Goal: Transaction & Acquisition: Purchase product/service

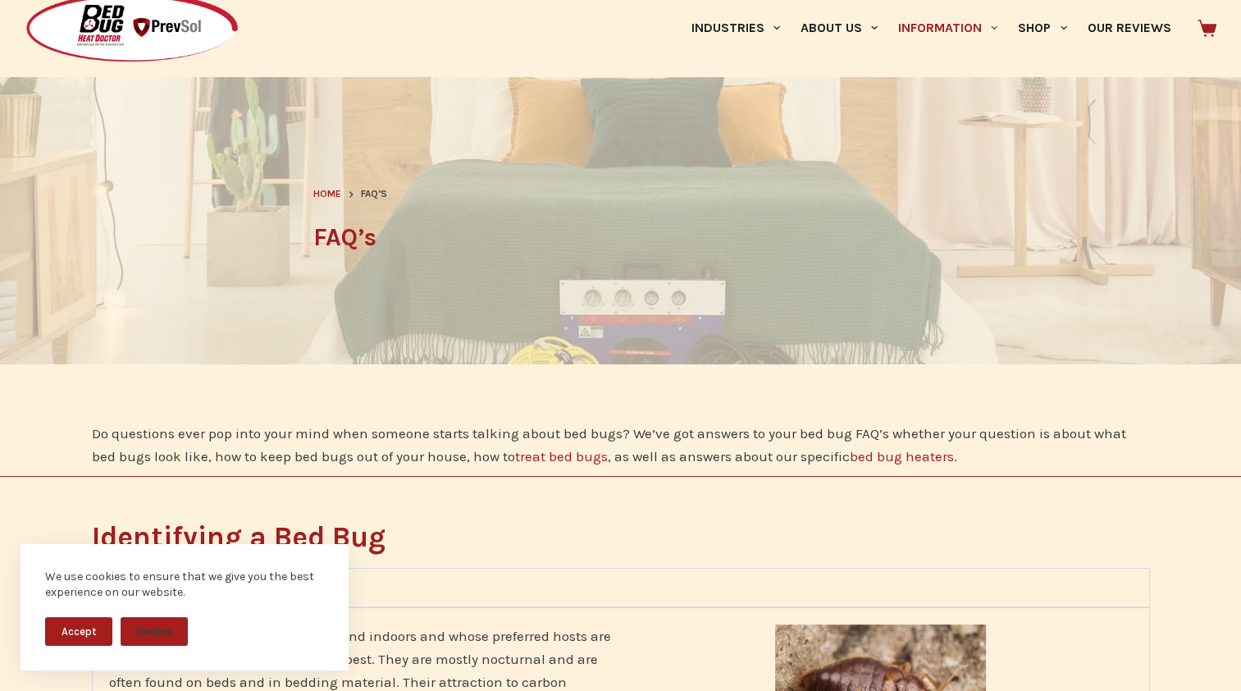
scroll to position [167, 0]
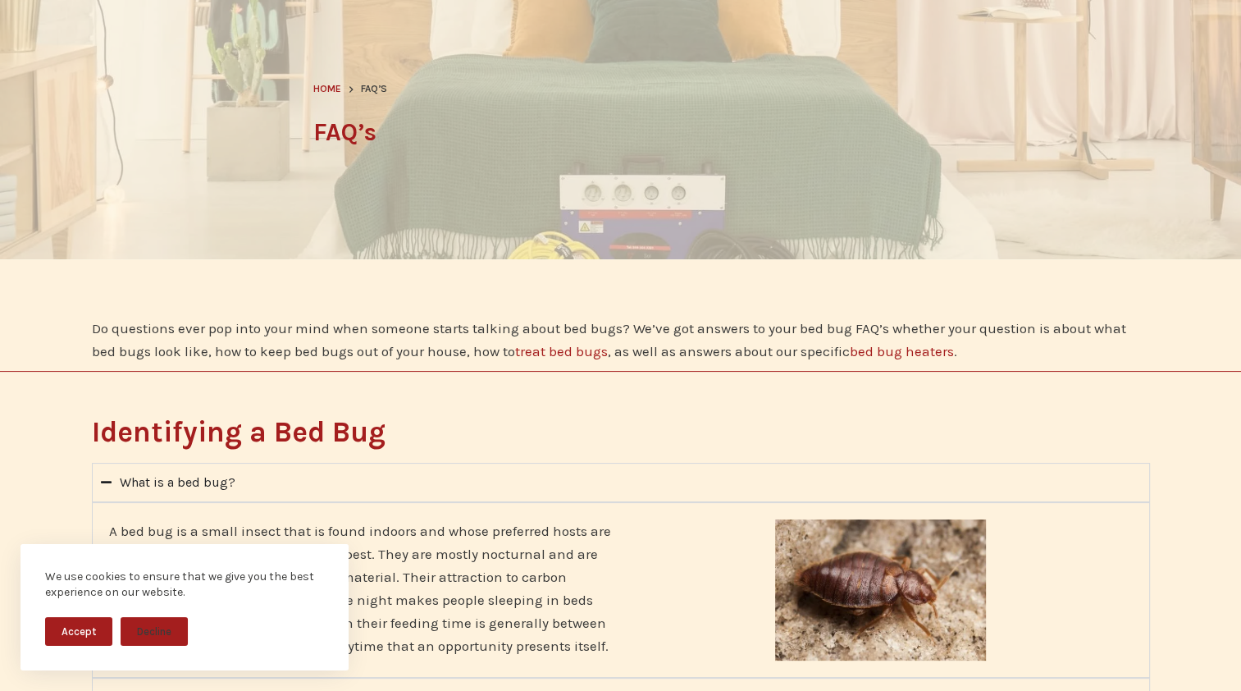
click at [89, 637] on button "Accept" at bounding box center [78, 631] width 67 height 29
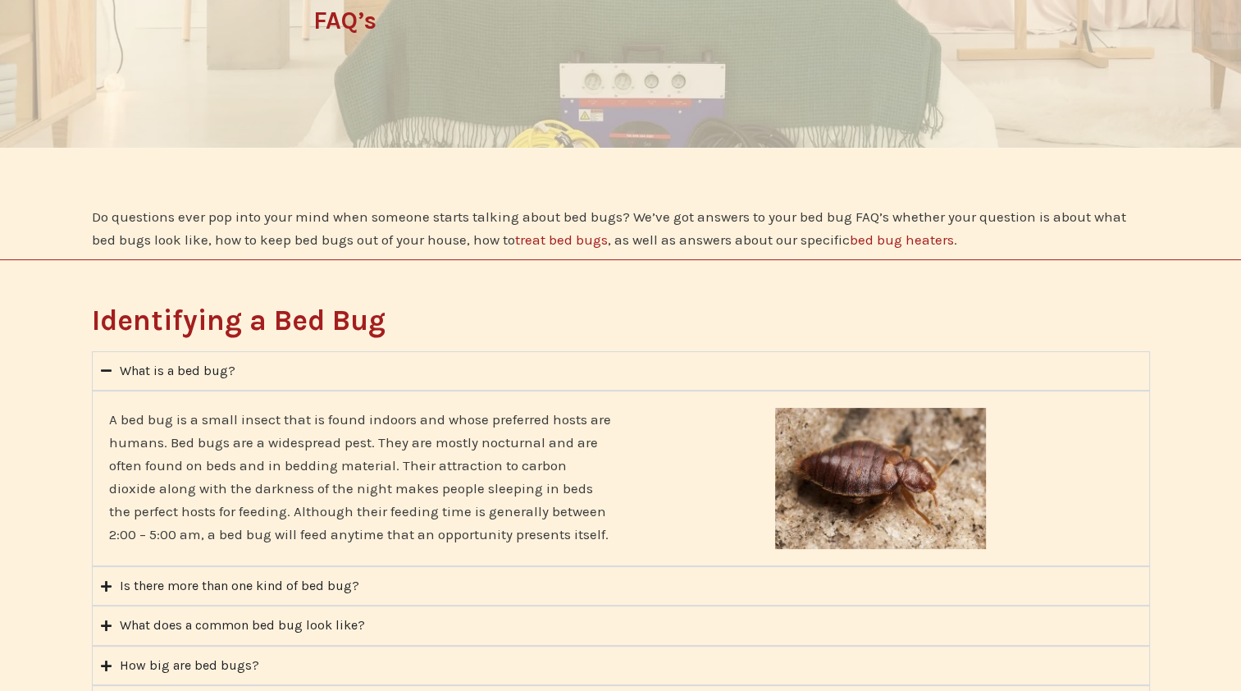
scroll to position [0, 0]
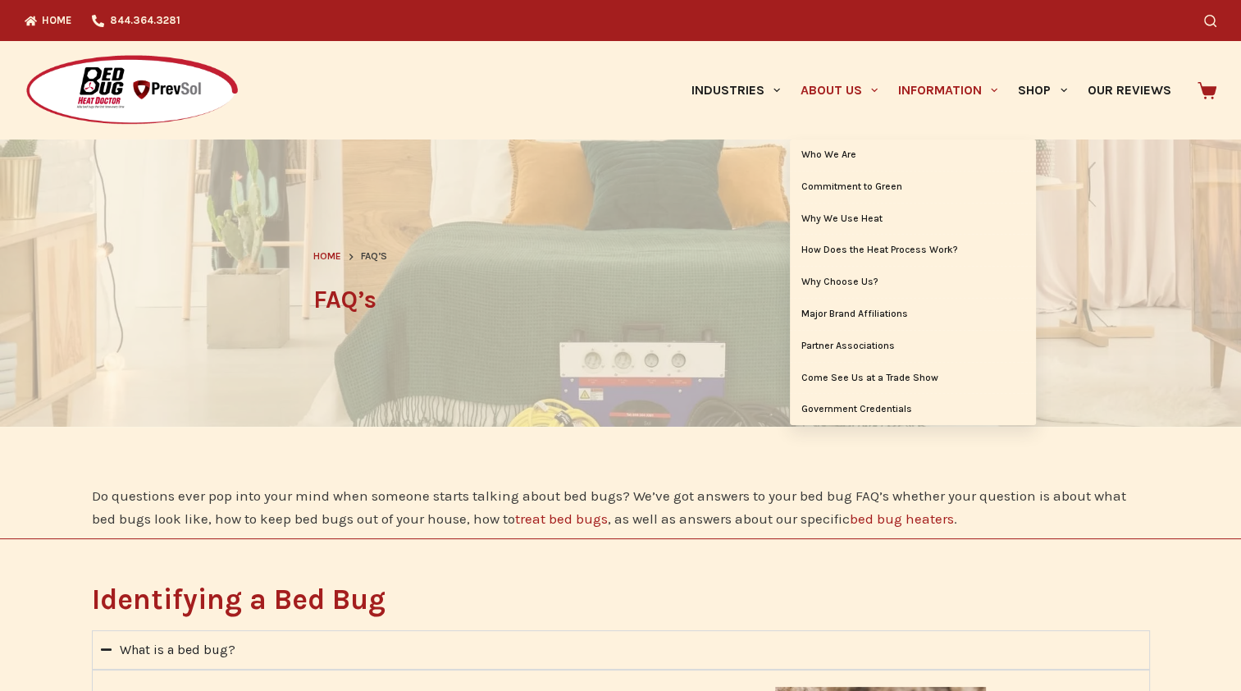
click at [842, 91] on link "About Us" at bounding box center [839, 90] width 98 height 98
click at [824, 150] on link "Who We Are" at bounding box center [913, 154] width 246 height 31
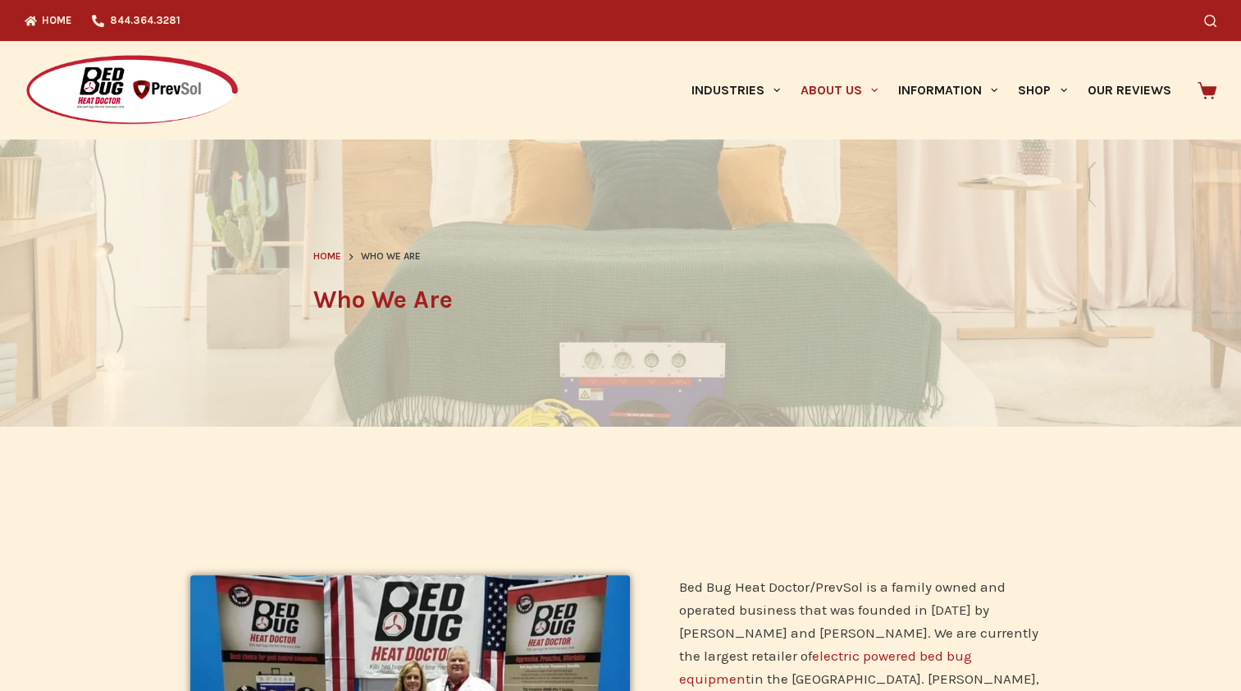
drag, startPoint x: 1168, startPoint y: 0, endPoint x: 922, endPoint y: 38, distance: 249.0
click at [922, 38] on div "Search" at bounding box center [956, 20] width 519 height 41
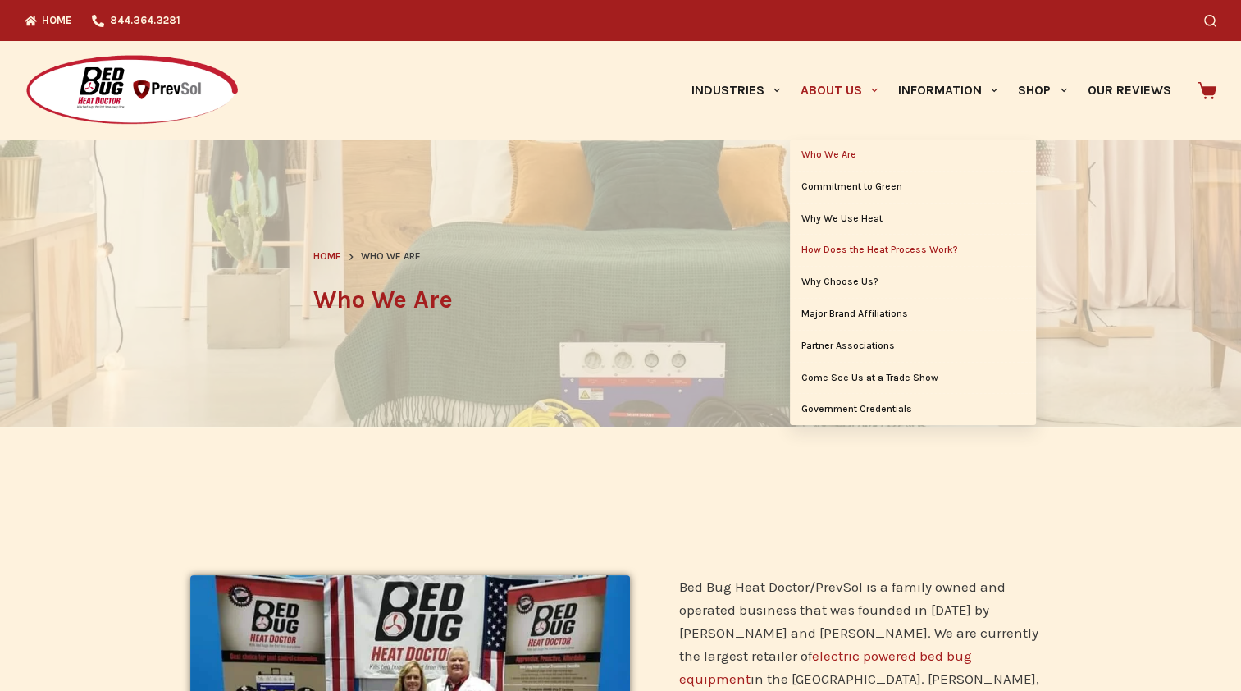
click at [856, 252] on link "How Does the Heat Process Work?" at bounding box center [913, 250] width 246 height 31
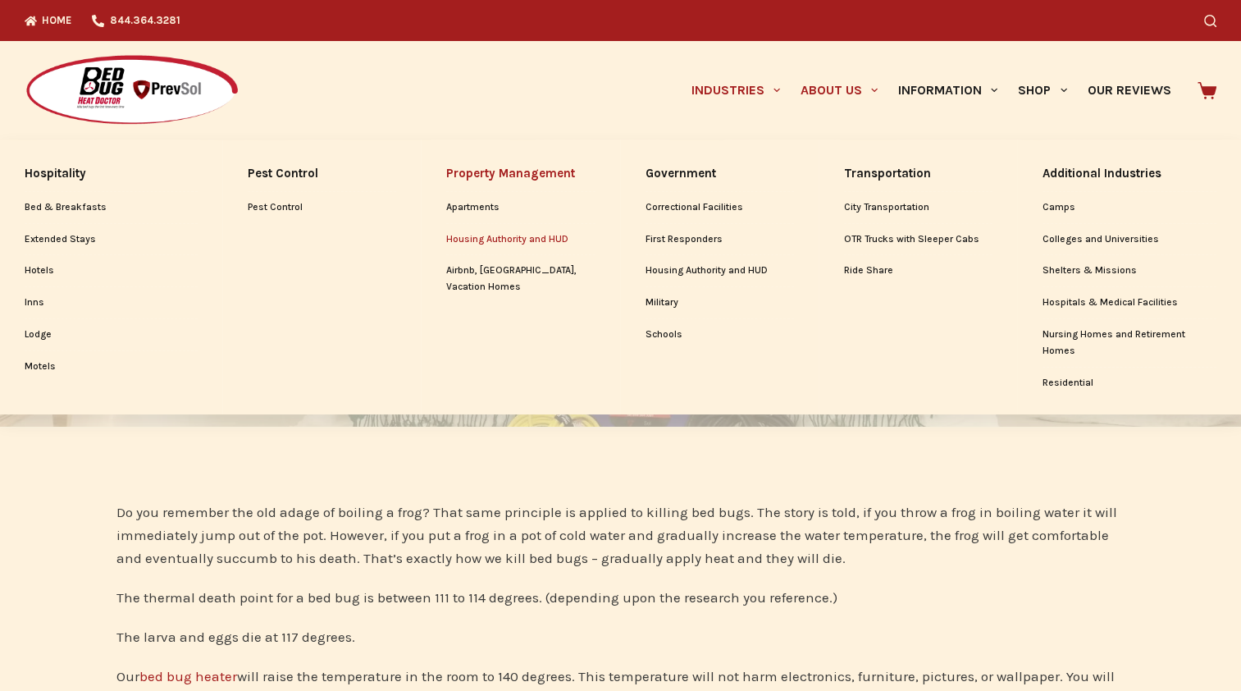
click at [501, 241] on link "Housing Authority and HUD" at bounding box center [520, 239] width 148 height 31
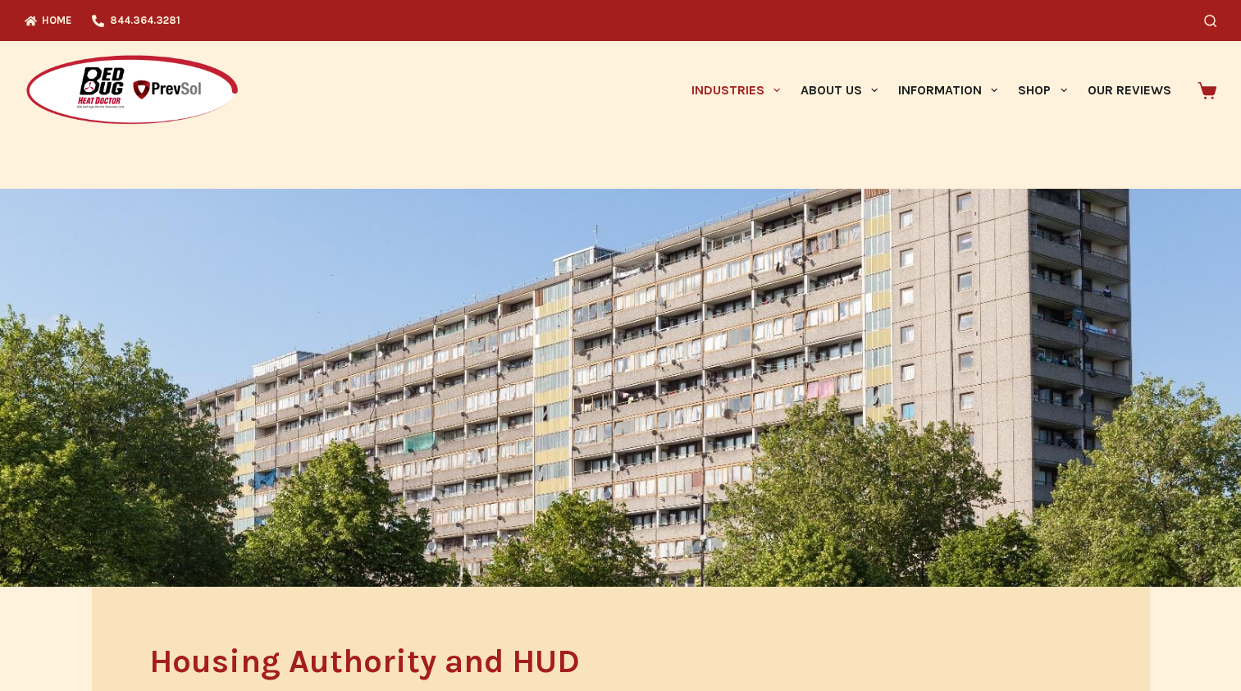
click at [501, 241] on div at bounding box center [620, 388] width 1241 height 398
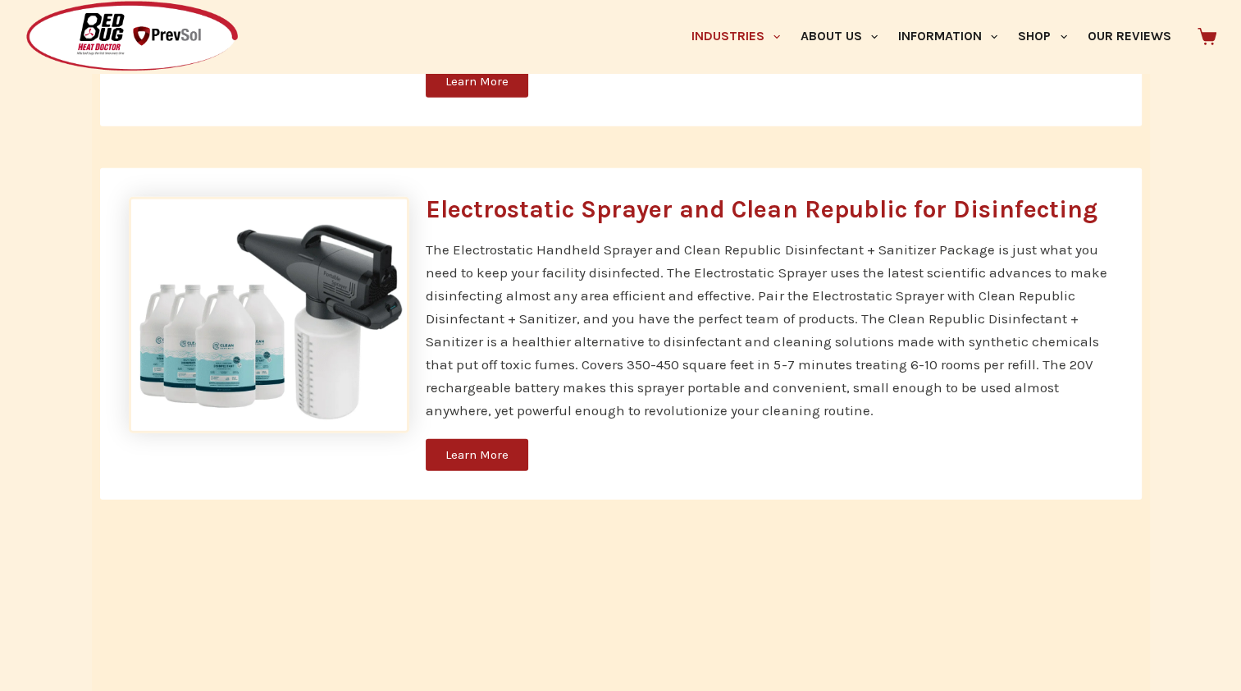
scroll to position [4830, 0]
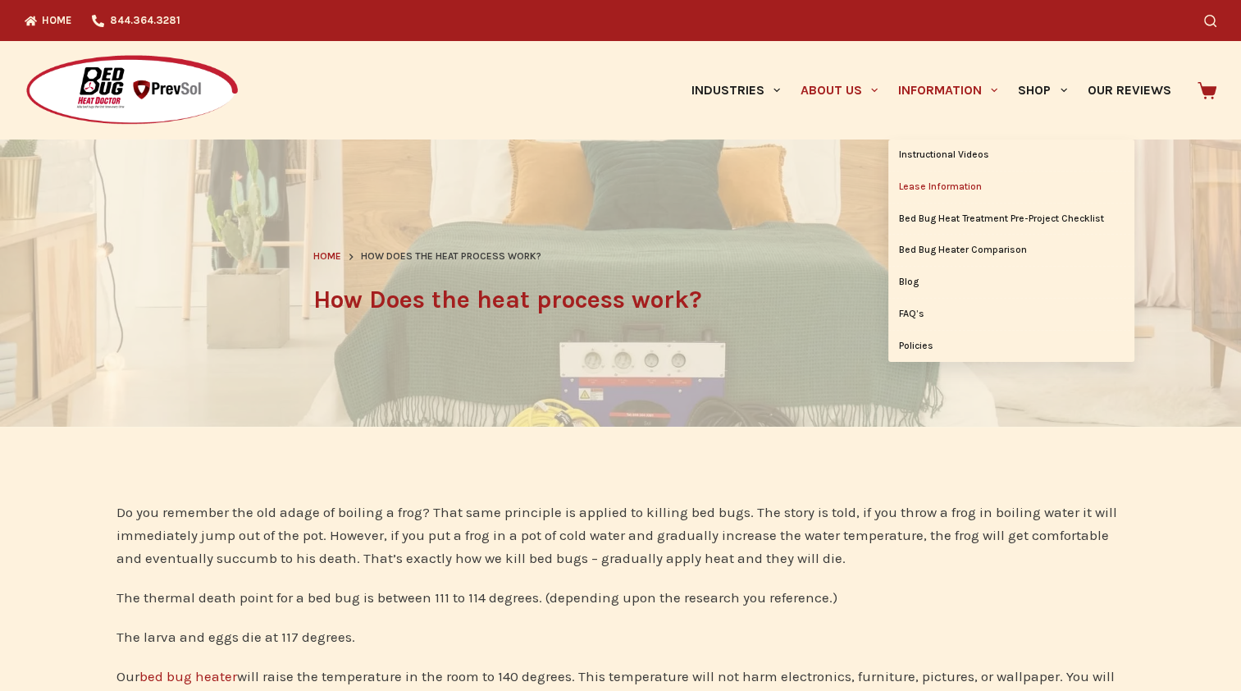
click at [965, 188] on link "Lease Information" at bounding box center [1011, 186] width 246 height 31
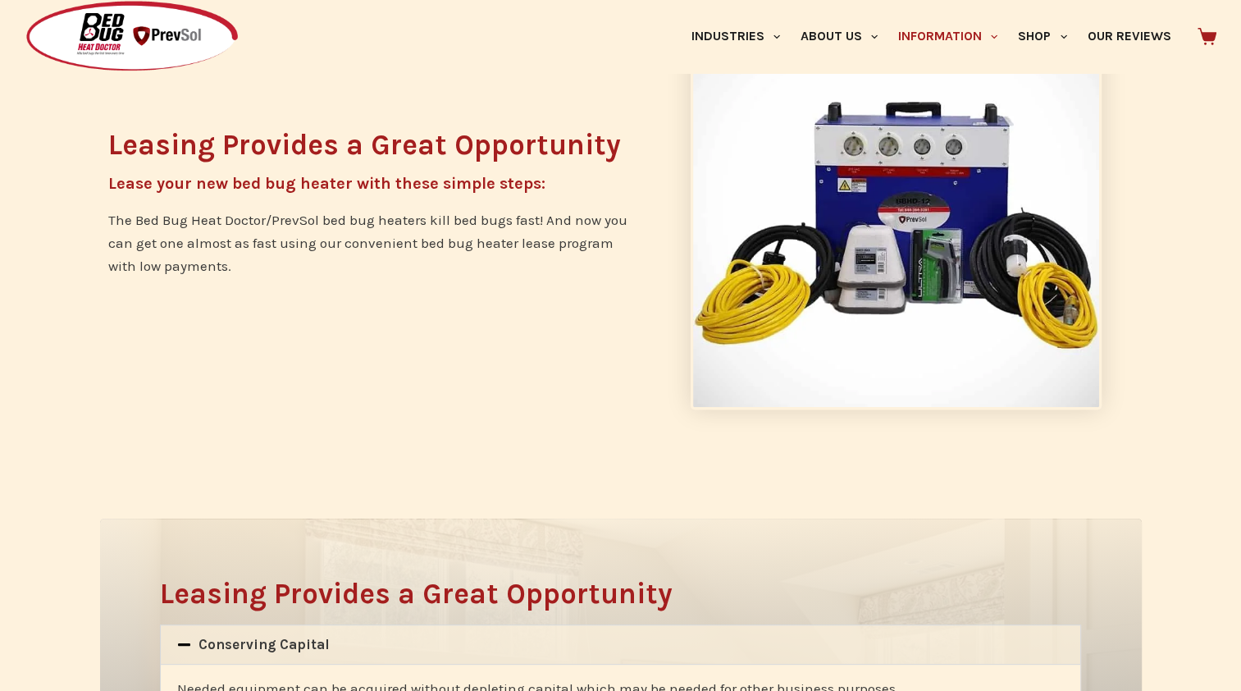
scroll to position [492, 0]
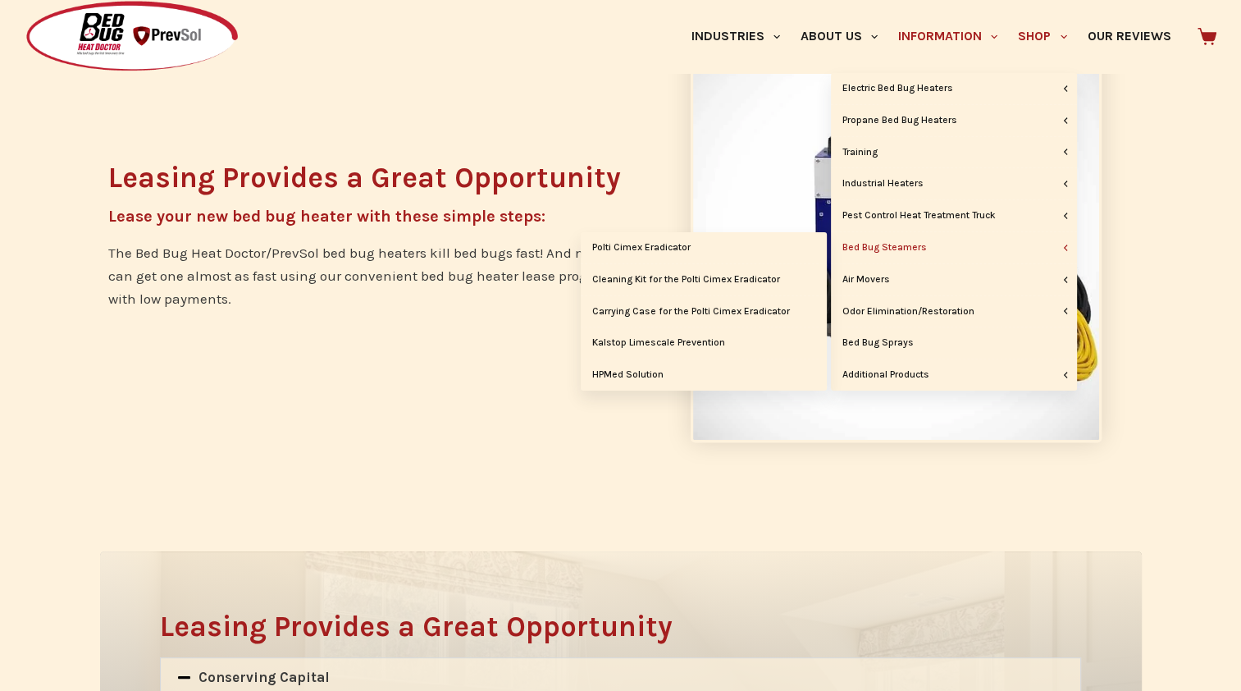
click at [913, 242] on link "Bed Bug Steamers" at bounding box center [954, 247] width 246 height 31
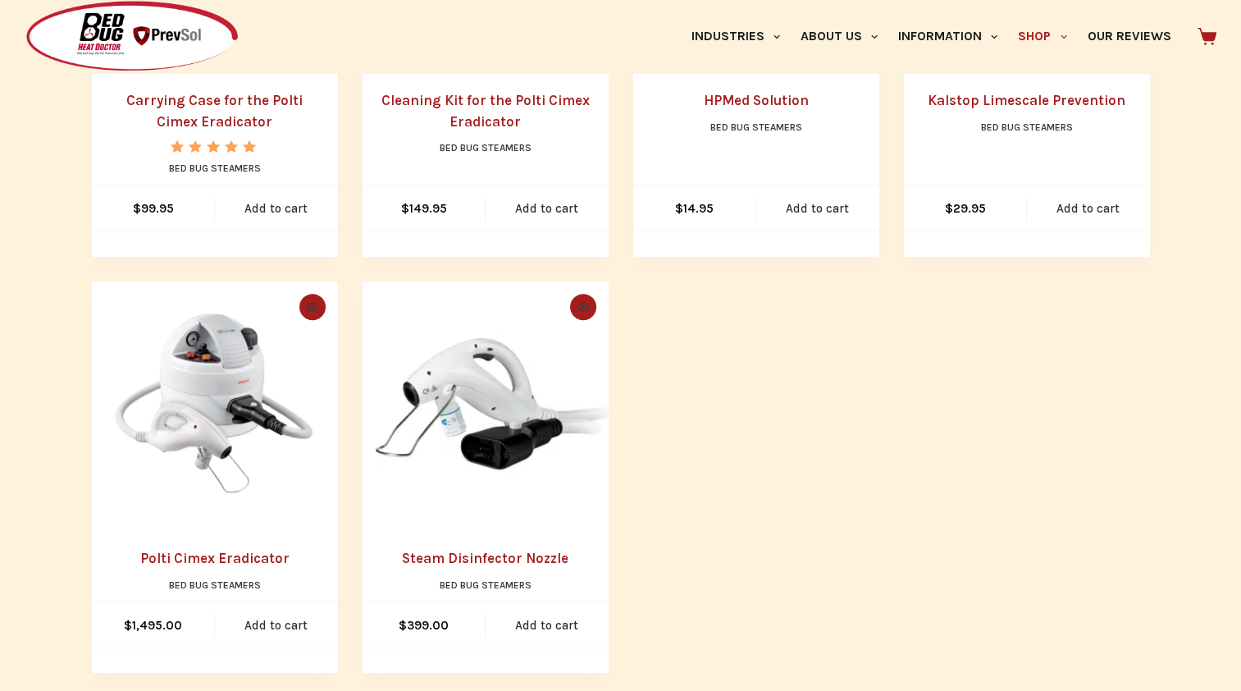
scroll to position [656, 0]
